Goal: Task Accomplishment & Management: Manage account settings

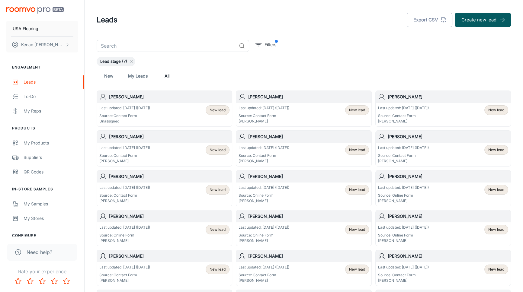
click at [148, 123] on p "Unassigned" at bounding box center [124, 121] width 51 height 5
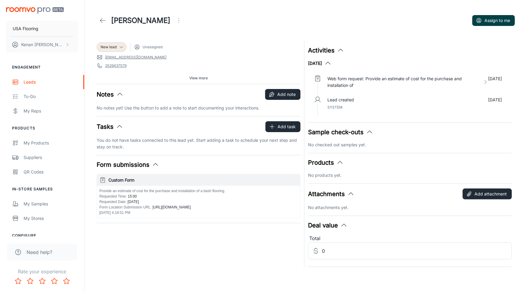
click at [505, 15] on button "Assign to me" at bounding box center [494, 20] width 43 height 11
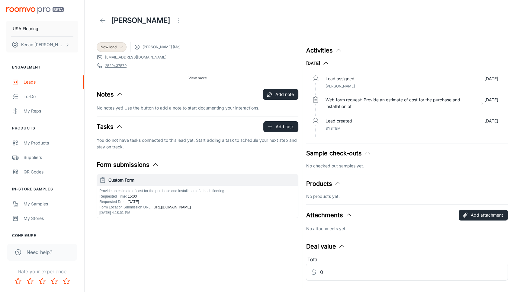
click at [381, 39] on header "[PERSON_NAME]" at bounding box center [303, 20] width 429 height 41
click at [184, 74] on div "View more" at bounding box center [198, 78] width 202 height 9
click at [186, 76] on button "View more" at bounding box center [197, 78] width 23 height 9
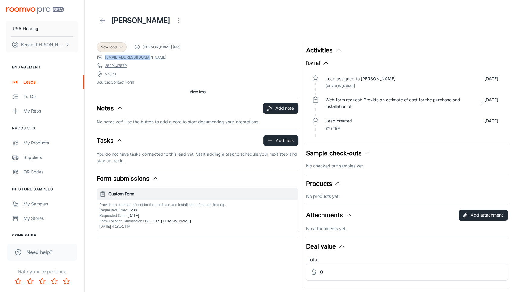
drag, startPoint x: 149, startPoint y: 57, endPoint x: 105, endPoint y: 56, distance: 43.5
click at [105, 56] on span "[EMAIL_ADDRESS][DOMAIN_NAME]" at bounding box center [198, 57] width 202 height 6
copy link "[EMAIL_ADDRESS][DOMAIN_NAME]"
drag, startPoint x: 124, startPoint y: 65, endPoint x: 105, endPoint y: 64, distance: 19.9
click at [105, 64] on span "2529437579" at bounding box center [198, 66] width 202 height 6
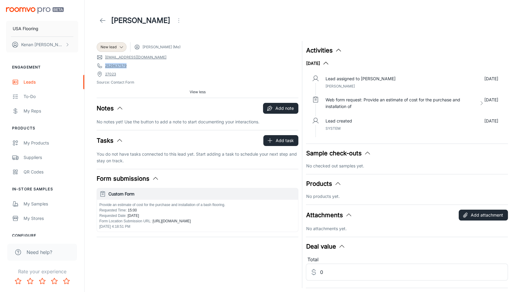
copy link "2529437579"
drag, startPoint x: 118, startPoint y: 73, endPoint x: 105, endPoint y: 74, distance: 13.1
click at [105, 74] on span "27023" at bounding box center [198, 74] width 202 height 6
copy link "27023"
